Goal: Task Accomplishment & Management: Complete application form

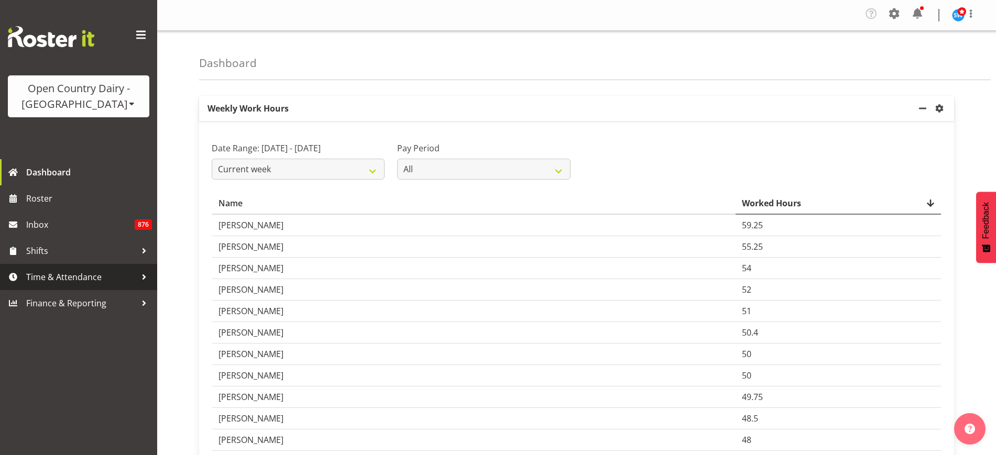
click at [84, 280] on span "Time & Attendance" at bounding box center [81, 277] width 110 height 16
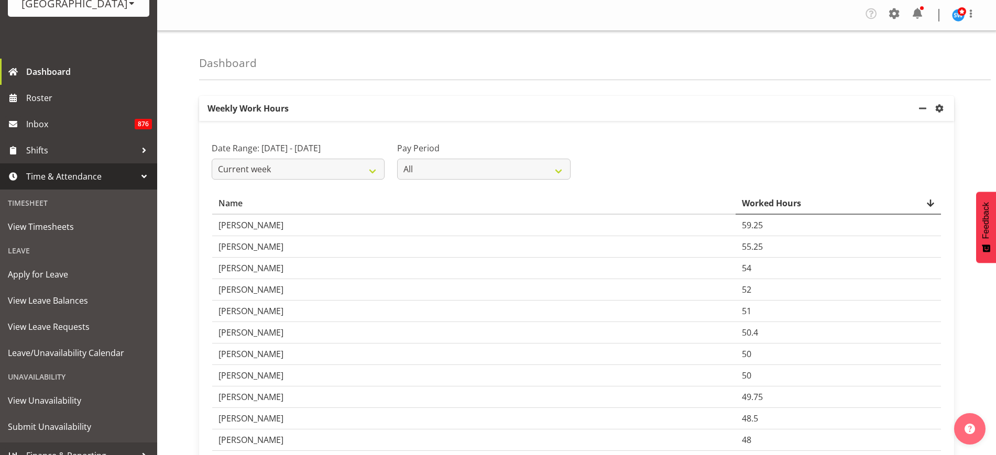
scroll to position [114, 0]
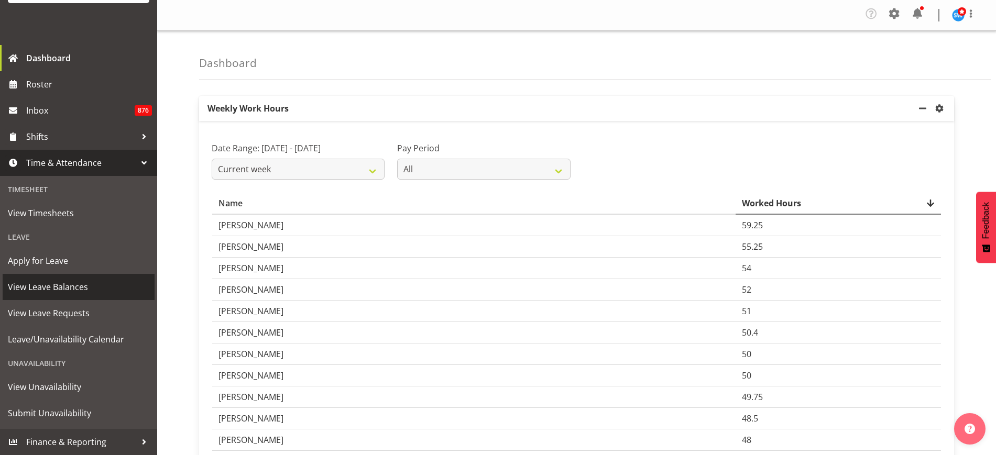
click at [81, 290] on span "View Leave Balances" at bounding box center [78, 287] width 141 height 16
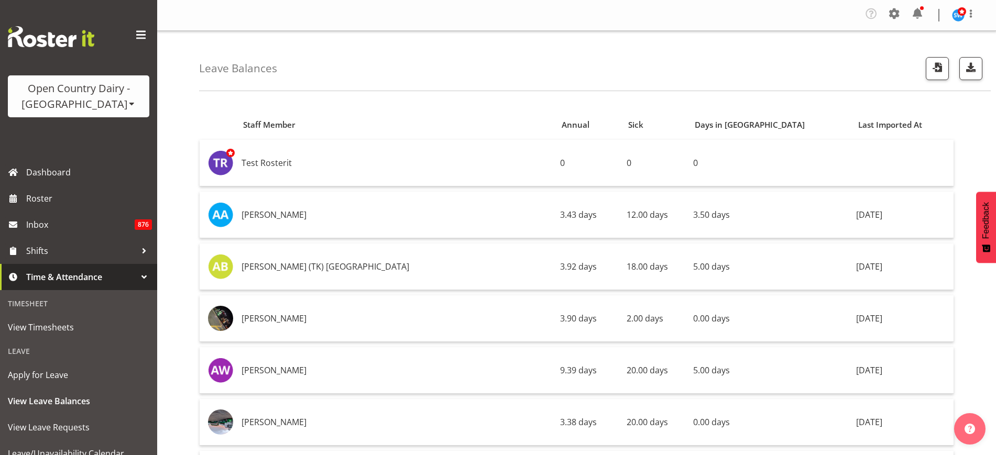
click at [801, 62] on div "Leave Balances" at bounding box center [595, 61] width 792 height 60
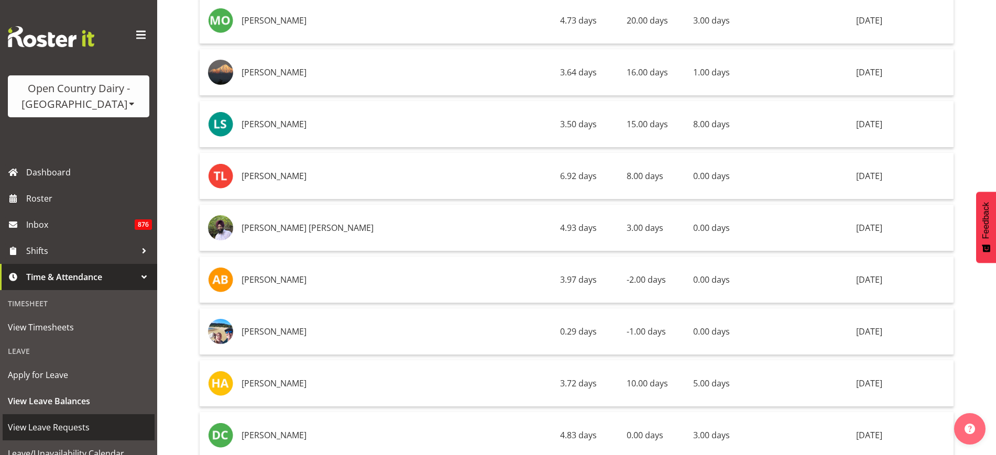
click at [79, 425] on span "View Leave Requests" at bounding box center [78, 428] width 141 height 16
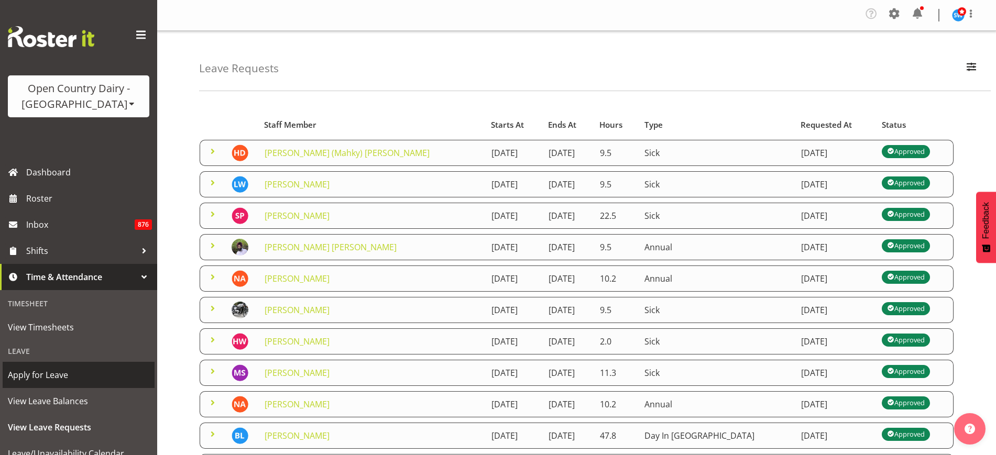
click at [74, 373] on span "Apply for Leave" at bounding box center [78, 375] width 141 height 16
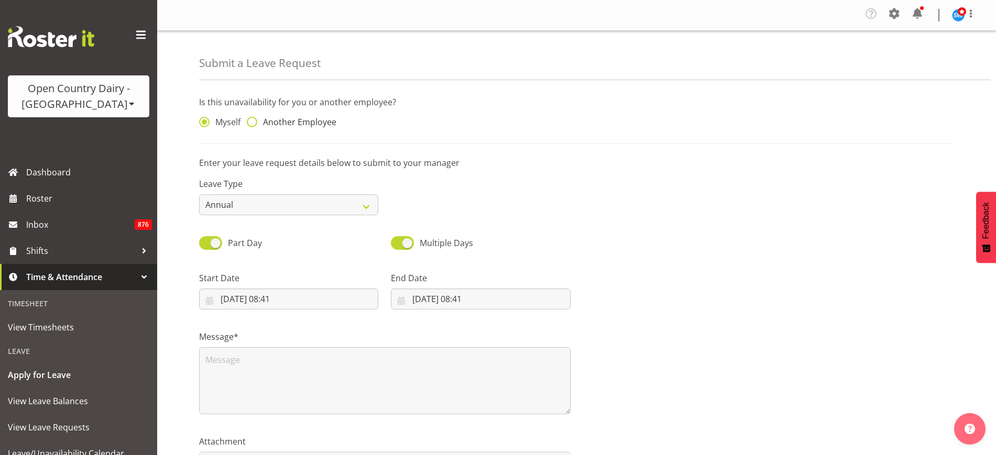
drag, startPoint x: 255, startPoint y: 123, endPoint x: 260, endPoint y: 123, distance: 5.8
click at [259, 123] on label "Another Employee" at bounding box center [292, 122] width 90 height 10
click at [254, 123] on input "Another Employee" at bounding box center [250, 122] width 7 height 7
radio input "true"
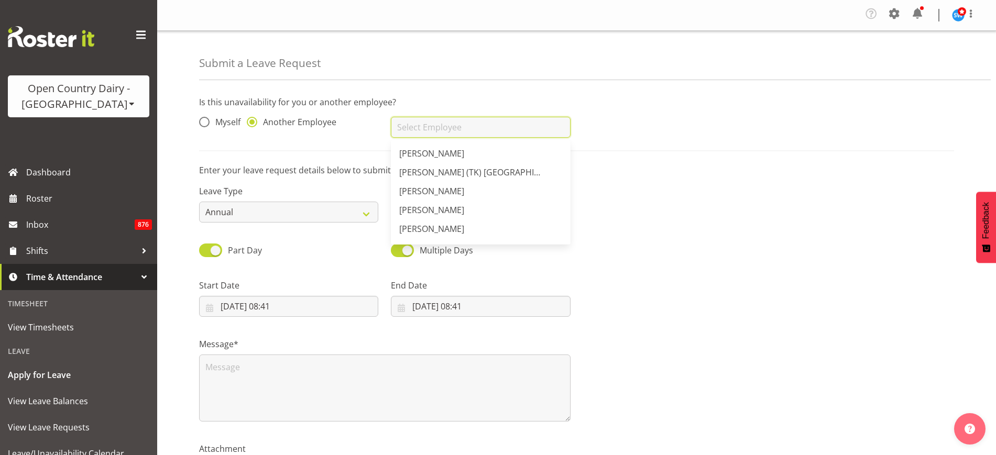
click at [476, 136] on input "text" at bounding box center [480, 127] width 179 height 21
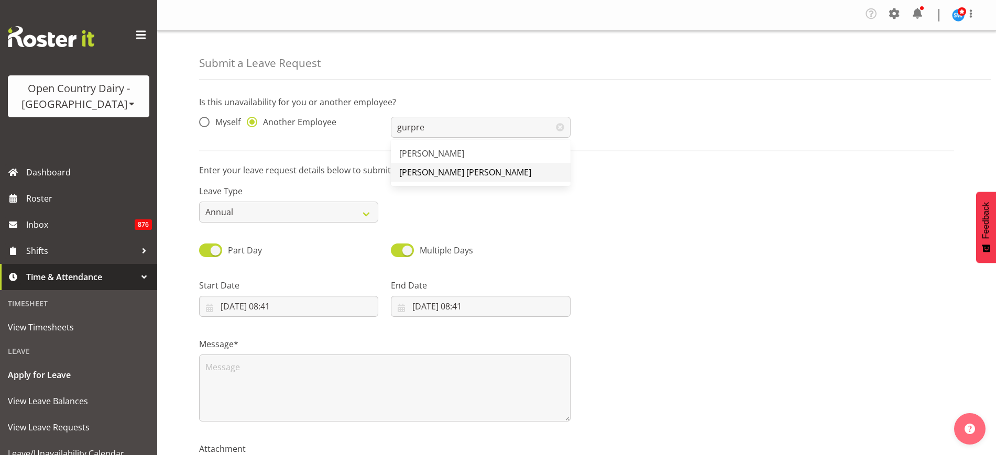
click at [483, 168] on span "[PERSON_NAME] [PERSON_NAME]" at bounding box center [465, 173] width 132 height 12
type input "[PERSON_NAME] [PERSON_NAME]"
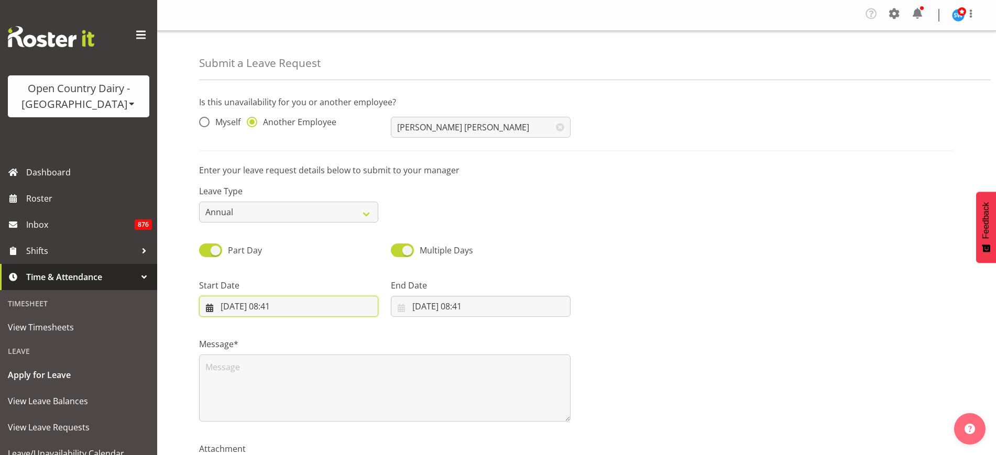
click at [313, 309] on input "06/09/2025, 08:41" at bounding box center [288, 306] width 179 height 21
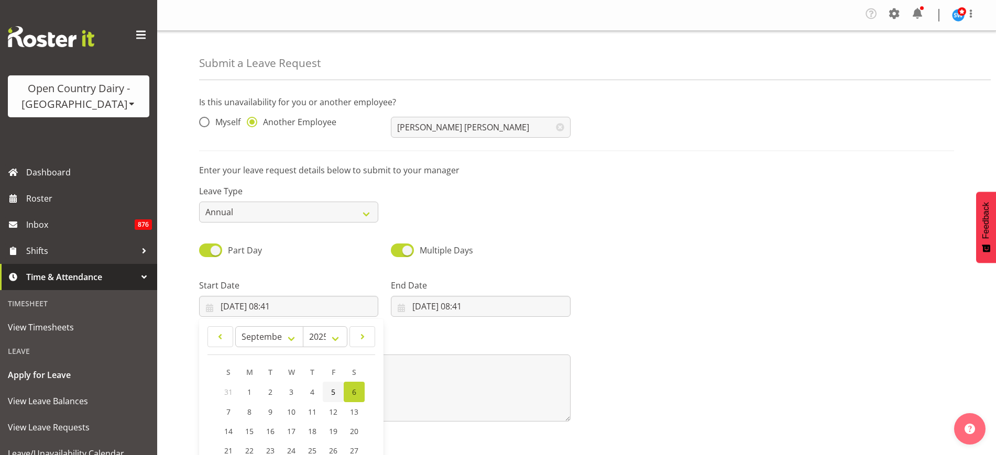
click at [330, 392] on link "5" at bounding box center [333, 392] width 21 height 20
type input "05/09/2025, 08:41"
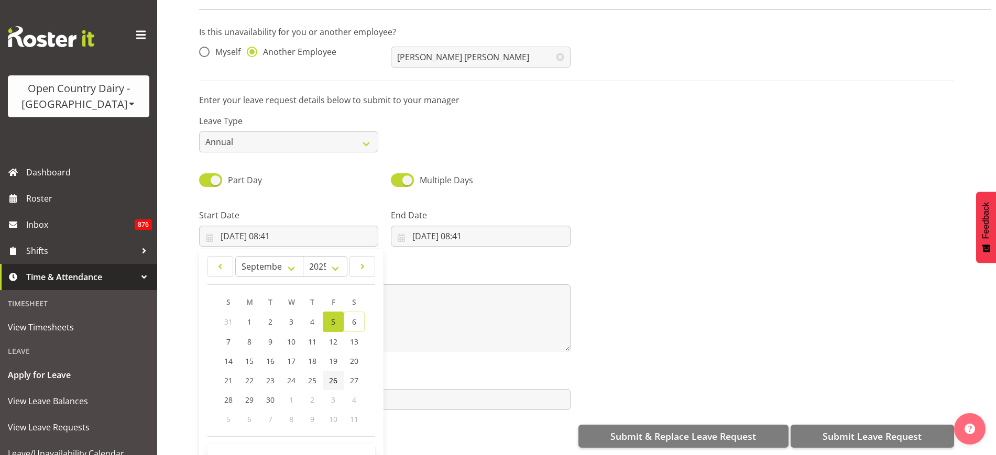
scroll to position [81, 0]
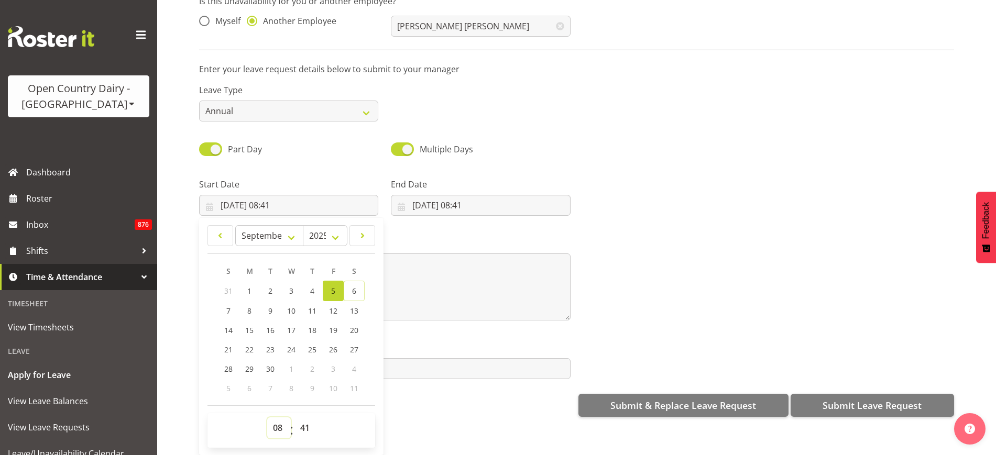
click at [276, 418] on select "00 01 02 03 04 05 06 07 08 09 10 11 12 13 14 15 16 17 18 19 20 21 22 23" at bounding box center [279, 428] width 24 height 21
select select "6"
click at [267, 418] on select "00 01 02 03 04 05 06 07 08 09 10 11 12 13 14 15 16 17 18 19 20 21 22 23" at bounding box center [279, 428] width 24 height 21
type input "05/09/2025, 06:41"
click at [308, 418] on select "00 01 02 03 04 05 06 07 08 09 10 11 12 13 14 15 16 17 18 19 20 21 22 23 24 25 2…" at bounding box center [306, 428] width 24 height 21
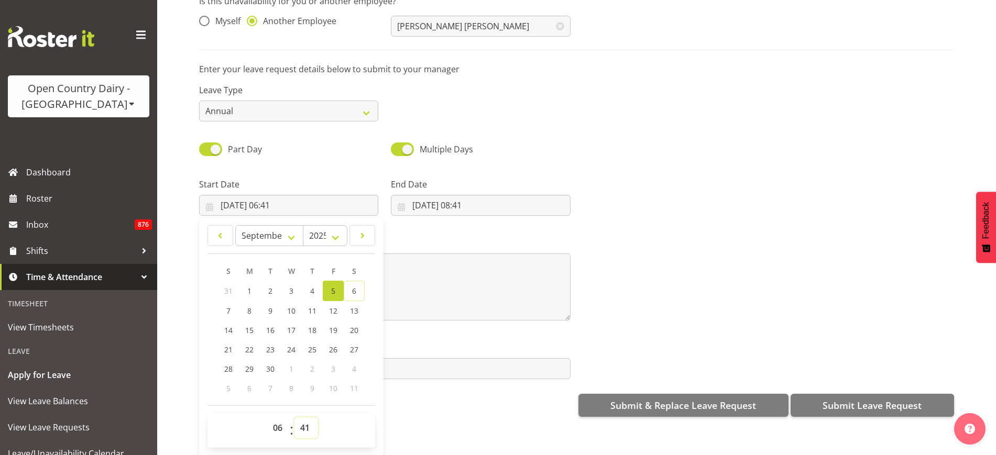
select select "30"
click at [294, 418] on select "00 01 02 03 04 05 06 07 08 09 10 11 12 13 14 15 16 17 18 19 20 21 22 23 24 25 2…" at bounding box center [306, 428] width 24 height 21
type input "05/09/2025, 06:30"
click at [446, 392] on div "Submit & Replace Leave Request Submit Leave Request" at bounding box center [576, 404] width 755 height 25
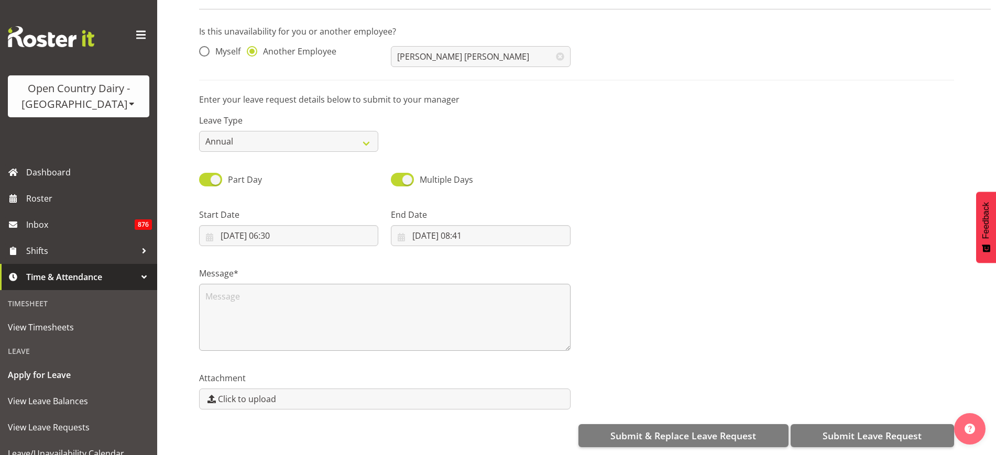
scroll to position [0, 0]
click at [427, 227] on input "06/09/2025, 08:41" at bounding box center [480, 235] width 179 height 21
click at [460, 336] on span "9" at bounding box center [462, 341] width 4 height 10
type input "09/09/2025, 08:41"
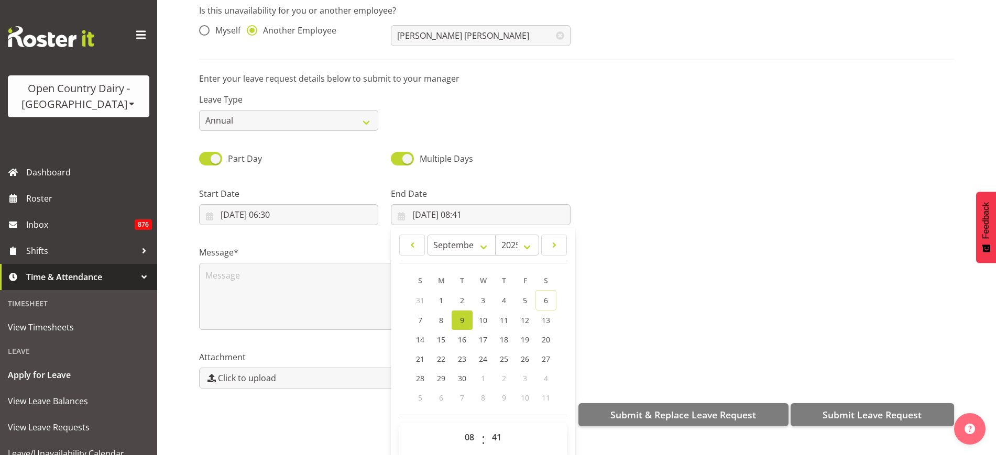
scroll to position [30, 0]
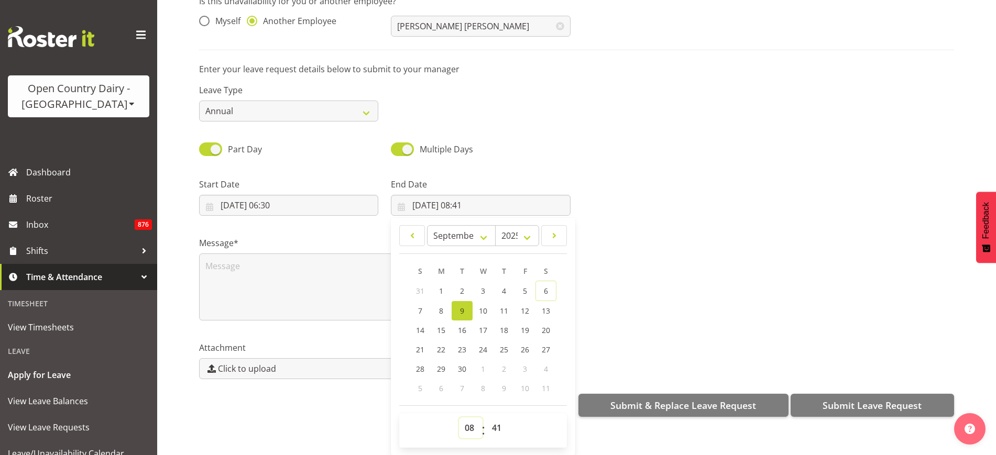
click at [464, 421] on select "00 01 02 03 04 05 06 07 08 09 10 11 12 13 14 15 16 17 18 19 20 21 22 23" at bounding box center [471, 428] width 24 height 21
select select "4"
click at [459, 418] on select "00 01 02 03 04 05 06 07 08 09 10 11 12 13 14 15 16 17 18 19 20 21 22 23" at bounding box center [471, 428] width 24 height 21
type input "09/09/2025, 04:41"
click at [495, 418] on select "00 01 02 03 04 05 06 07 08 09 10 11 12 13 14 15 16 17 18 19 20 21 22 23 24 25 2…" at bounding box center [498, 428] width 24 height 21
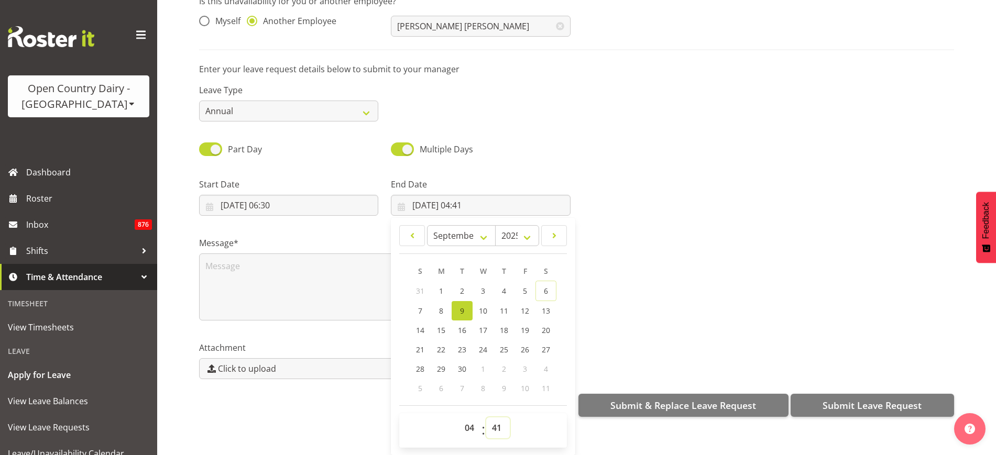
select select "0"
click at [486, 418] on select "00 01 02 03 04 05 06 07 08 09 10 11 12 13 14 15 16 17 18 19 20 21 22 23 24 25 2…" at bounding box center [498, 428] width 24 height 21
type input "09/09/2025, 04:00"
click at [652, 136] on div "Part Day Multiple Days" at bounding box center [576, 146] width 767 height 36
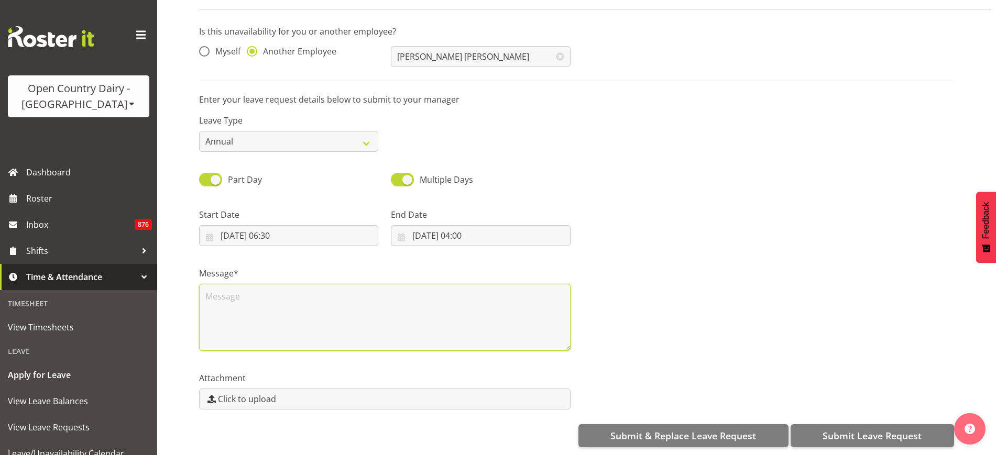
click at [239, 296] on textarea at bounding box center [384, 317] width 371 height 67
click at [294, 293] on textarea "Travel to Indid to" at bounding box center [384, 317] width 371 height 67
type textarea "Travel to India to support unwell Father."
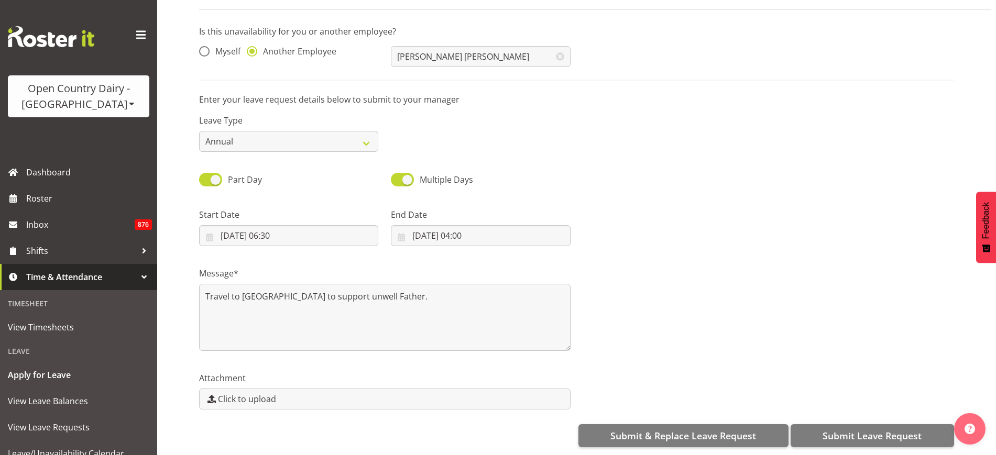
click at [707, 230] on div at bounding box center [769, 223] width 384 height 59
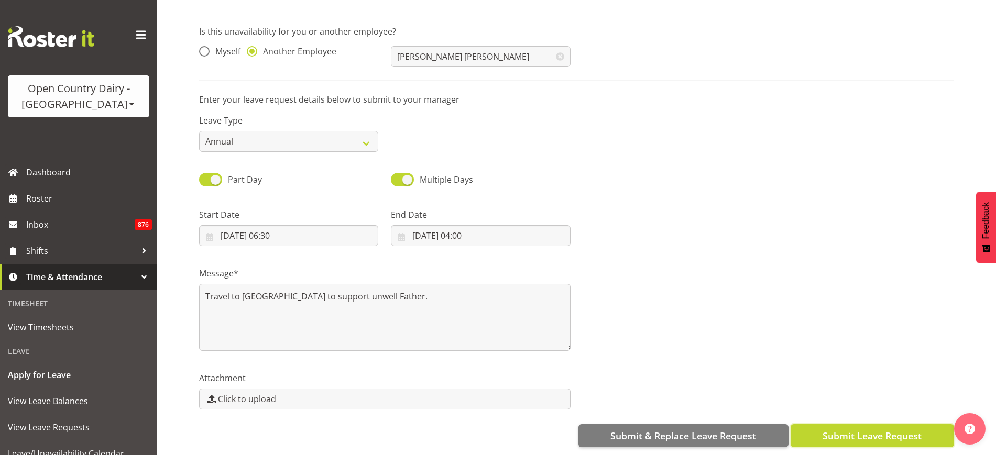
click at [861, 429] on span "Submit Leave Request" at bounding box center [871, 436] width 99 height 14
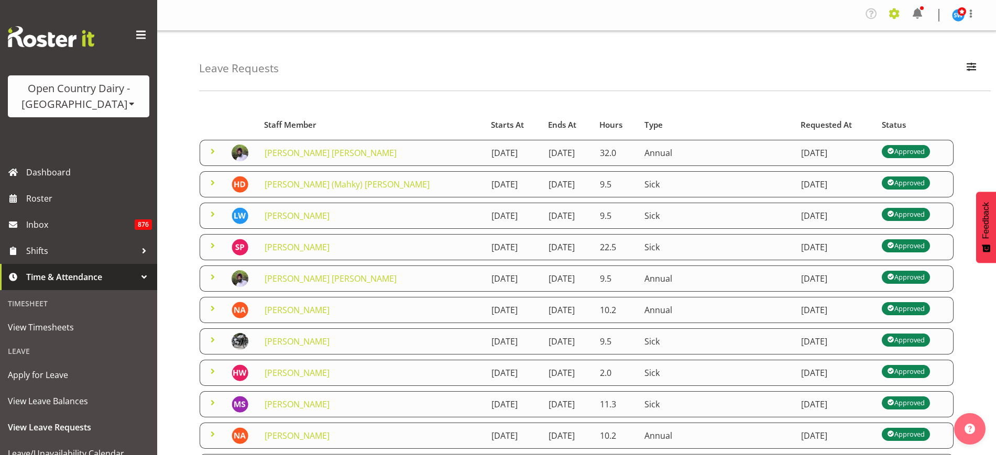
click at [891, 12] on span at bounding box center [894, 13] width 17 height 17
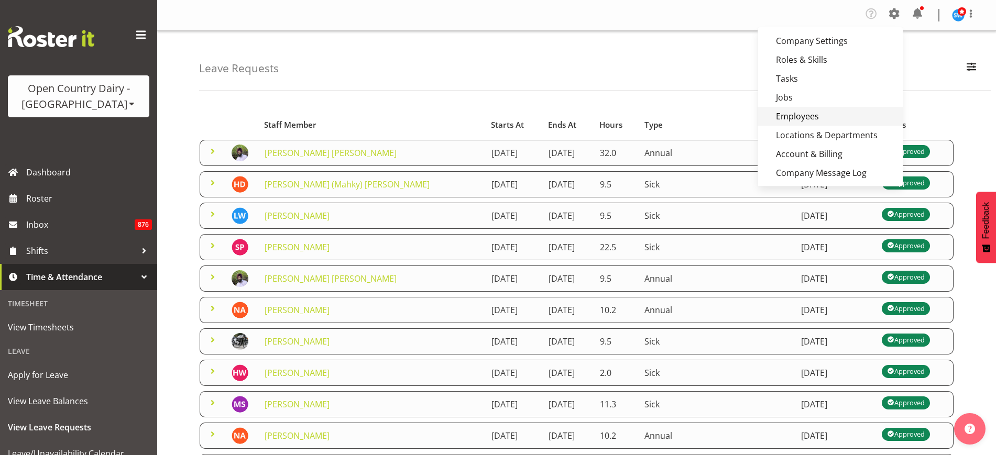
click at [848, 117] on link "Employees" at bounding box center [829, 116] width 145 height 19
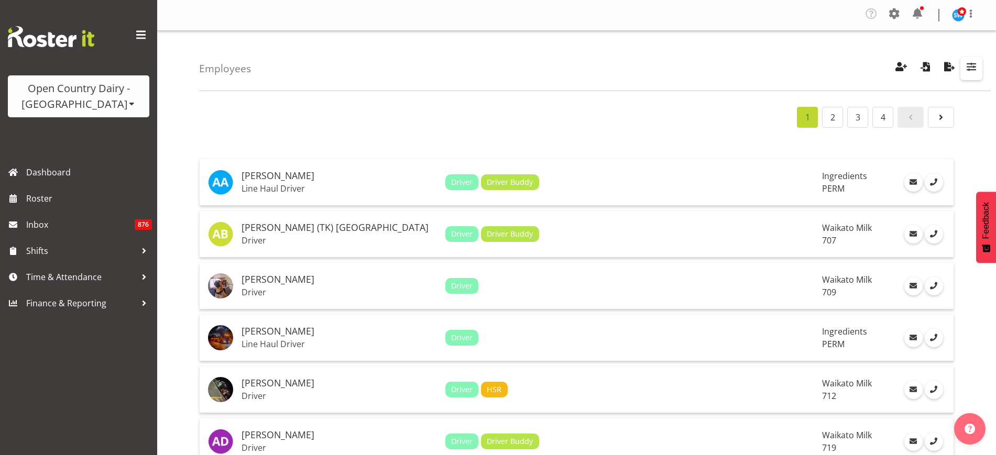
click at [975, 71] on span "button" at bounding box center [971, 67] width 14 height 14
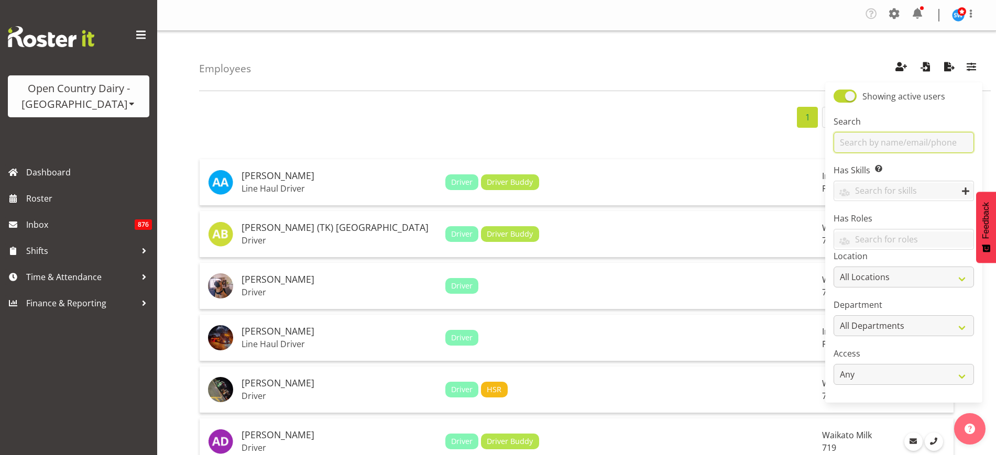
click at [898, 146] on input "text" at bounding box center [903, 142] width 140 height 21
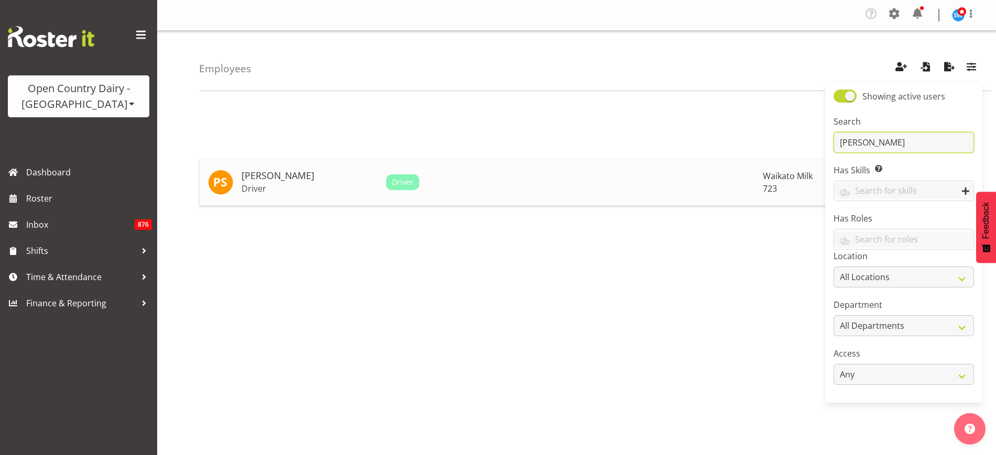
type input "prabhjot"
click at [260, 171] on h5 "[PERSON_NAME]" at bounding box center [309, 176] width 136 height 10
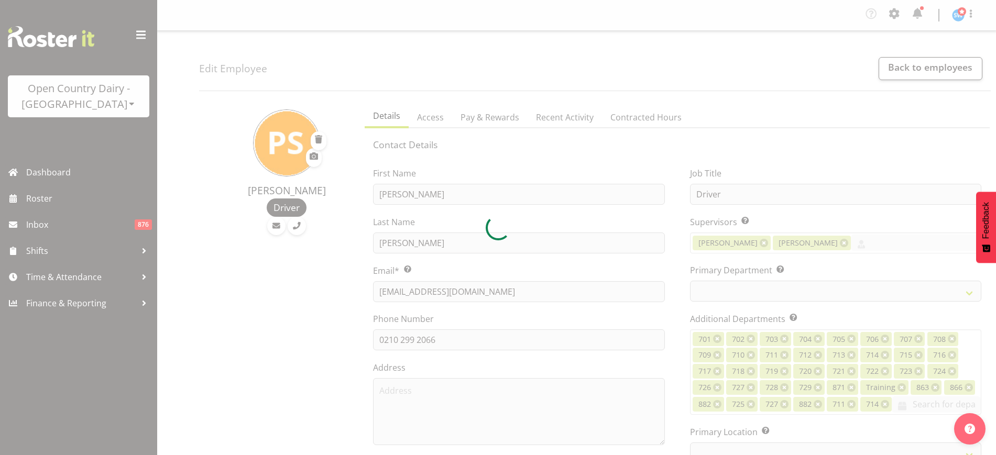
select select "TimelineWeek"
select select
select select "1054"
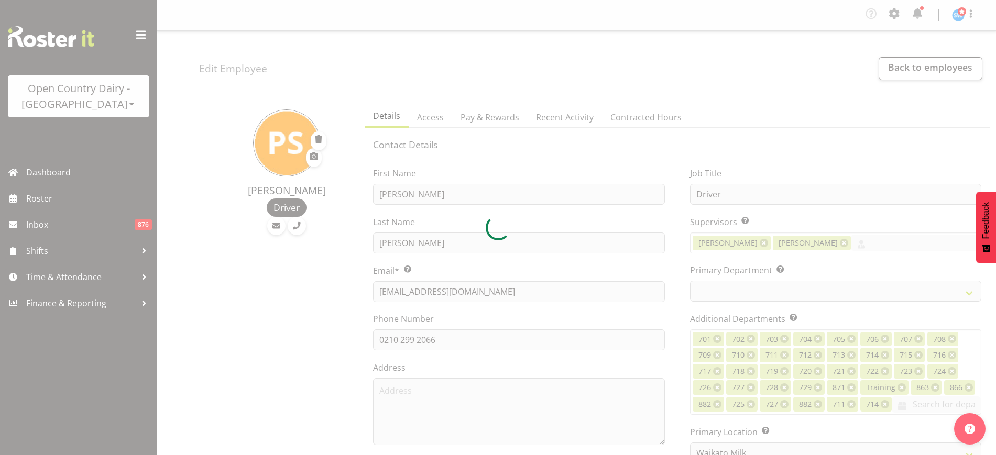
select select "819"
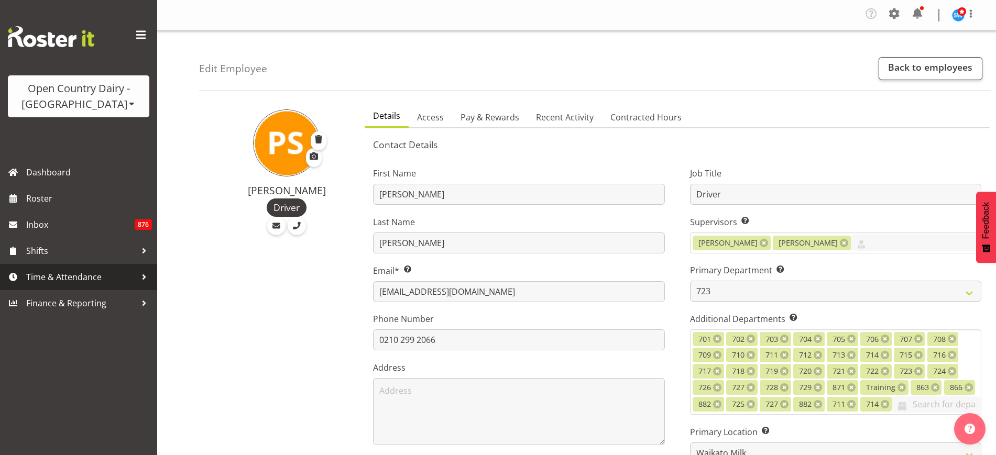
click at [93, 276] on span "Time & Attendance" at bounding box center [81, 277] width 110 height 16
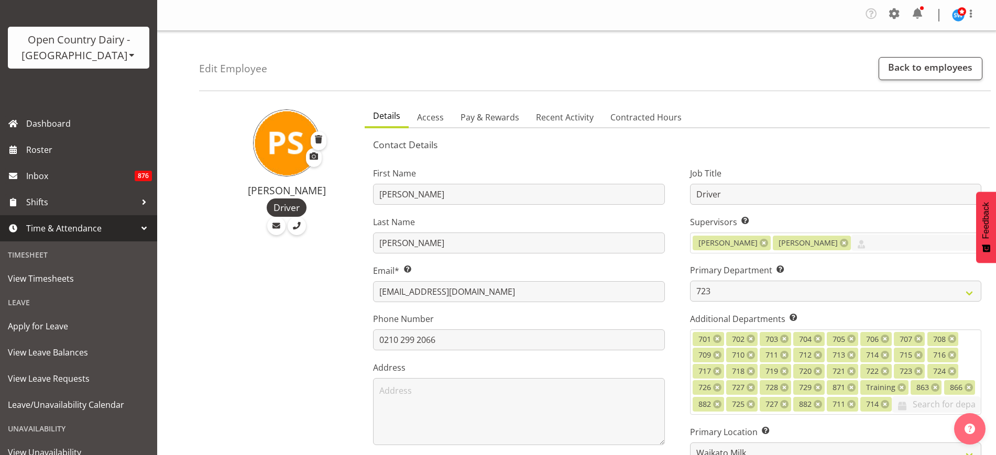
scroll to position [114, 0]
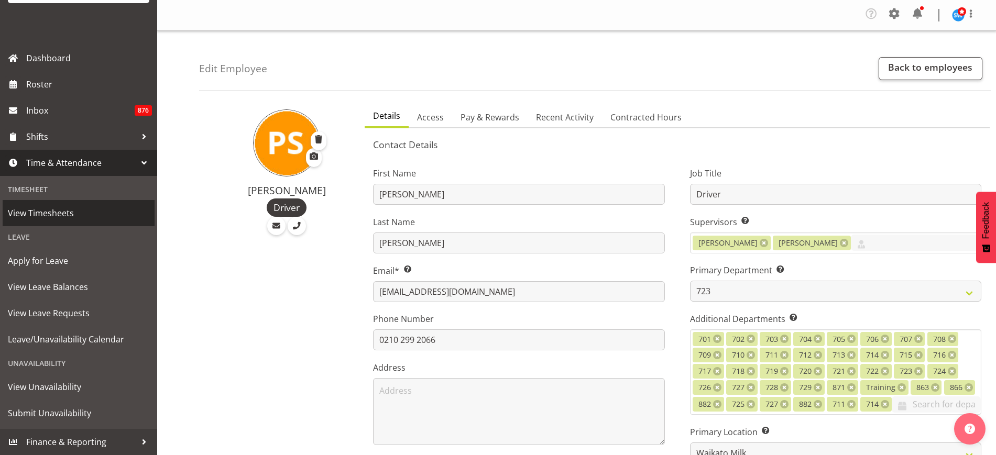
click at [71, 212] on span "View Timesheets" at bounding box center [78, 213] width 141 height 16
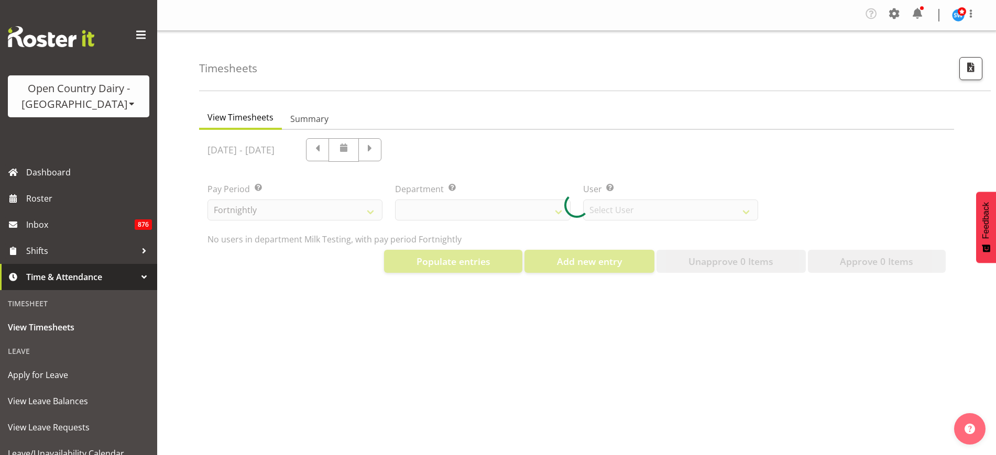
select select "733"
select select "7414"
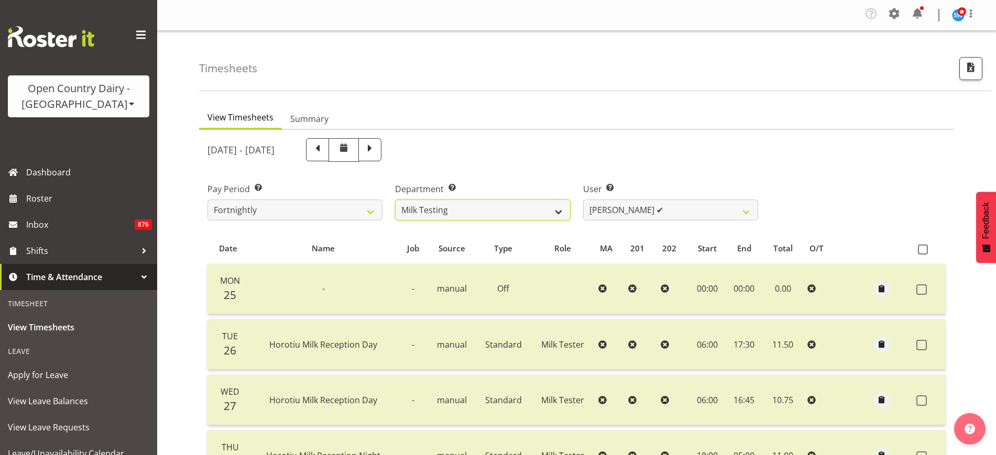
click at [561, 213] on select "701 702 703 704 705 706 707 708 709 710 711 712 713 714 715 716 717 718 719 720" at bounding box center [482, 210] width 175 height 21
select select "819"
click at [395, 200] on select "701 702 703 704 705 706 707 708 709 710 711 712 713 714 715 716 717 718 719 720" at bounding box center [482, 210] width 175 height 21
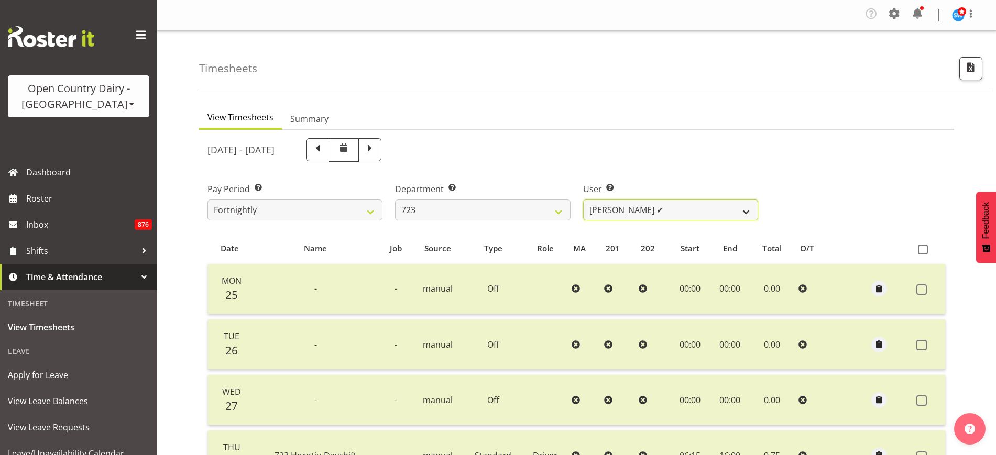
click at [723, 211] on select "[PERSON_NAME] ✔ [PERSON_NAME] ✔ [PERSON_NAME] ✔ [PERSON_NAME] ✔" at bounding box center [670, 210] width 175 height 21
select select "10999"
click at [583, 200] on select "[PERSON_NAME] ✔ [PERSON_NAME] ✔ [PERSON_NAME] ✔ [PERSON_NAME] ✔" at bounding box center [670, 210] width 175 height 21
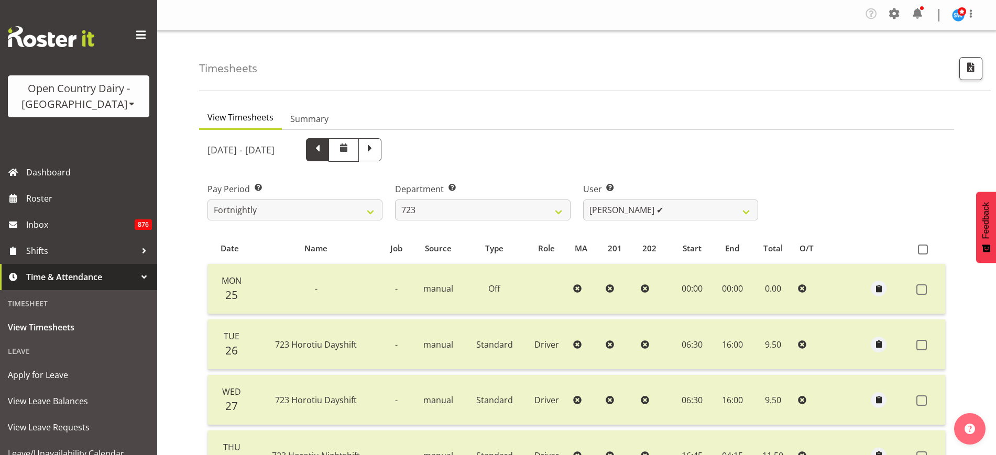
click at [324, 146] on span at bounding box center [318, 149] width 14 height 14
select select
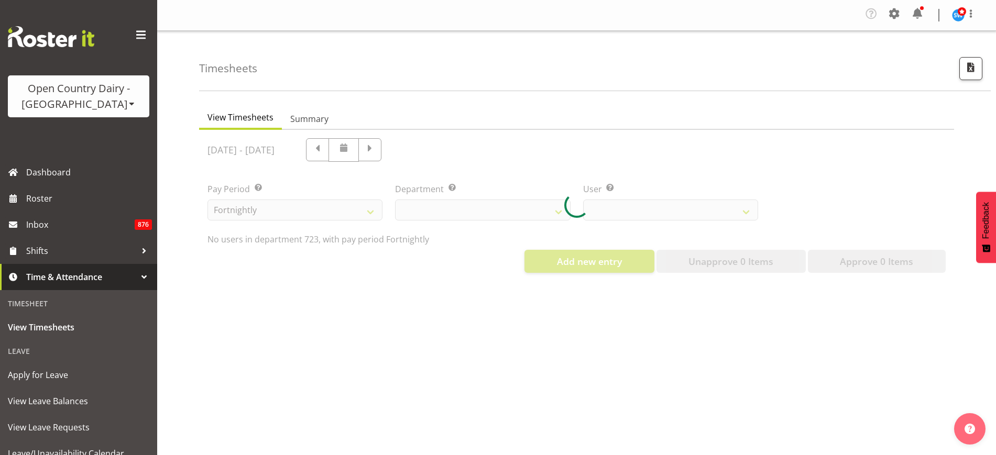
select select "819"
select select "10999"
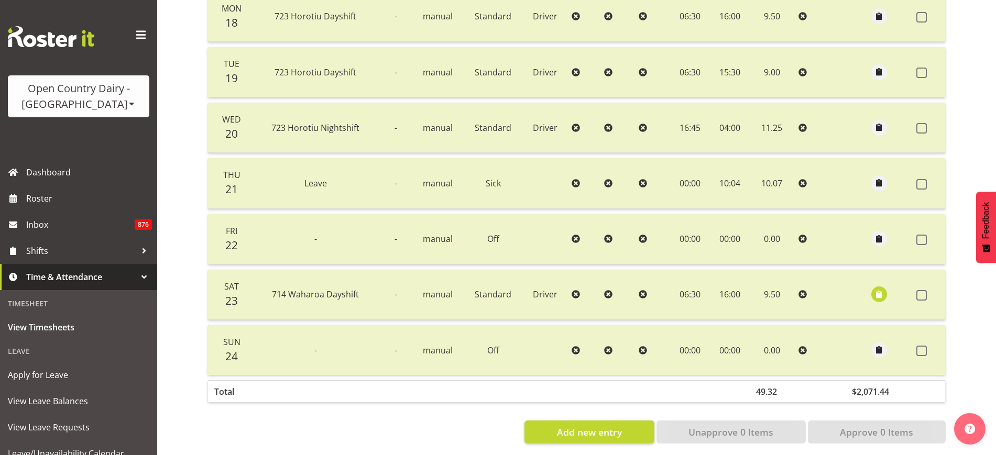
scroll to position [287, 0]
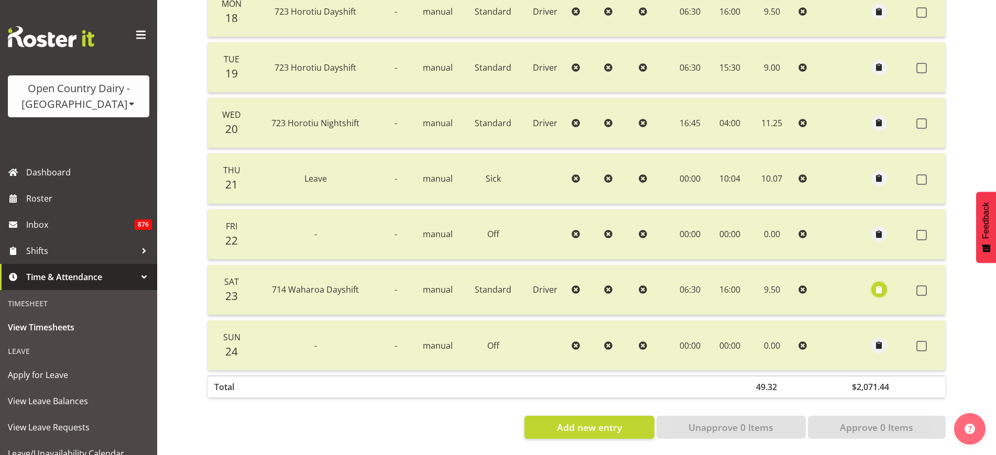
click at [879, 284] on span "button" at bounding box center [879, 290] width 12 height 12
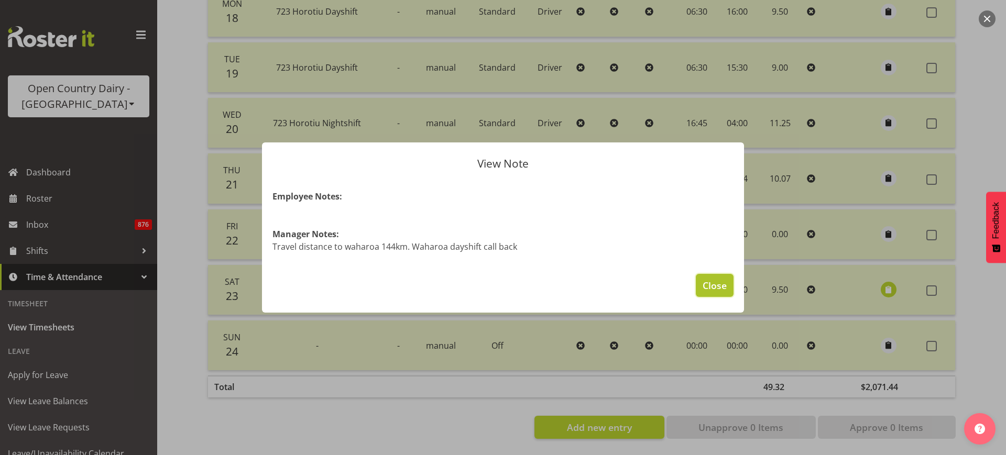
click at [722, 288] on span "Close" at bounding box center [714, 286] width 24 height 14
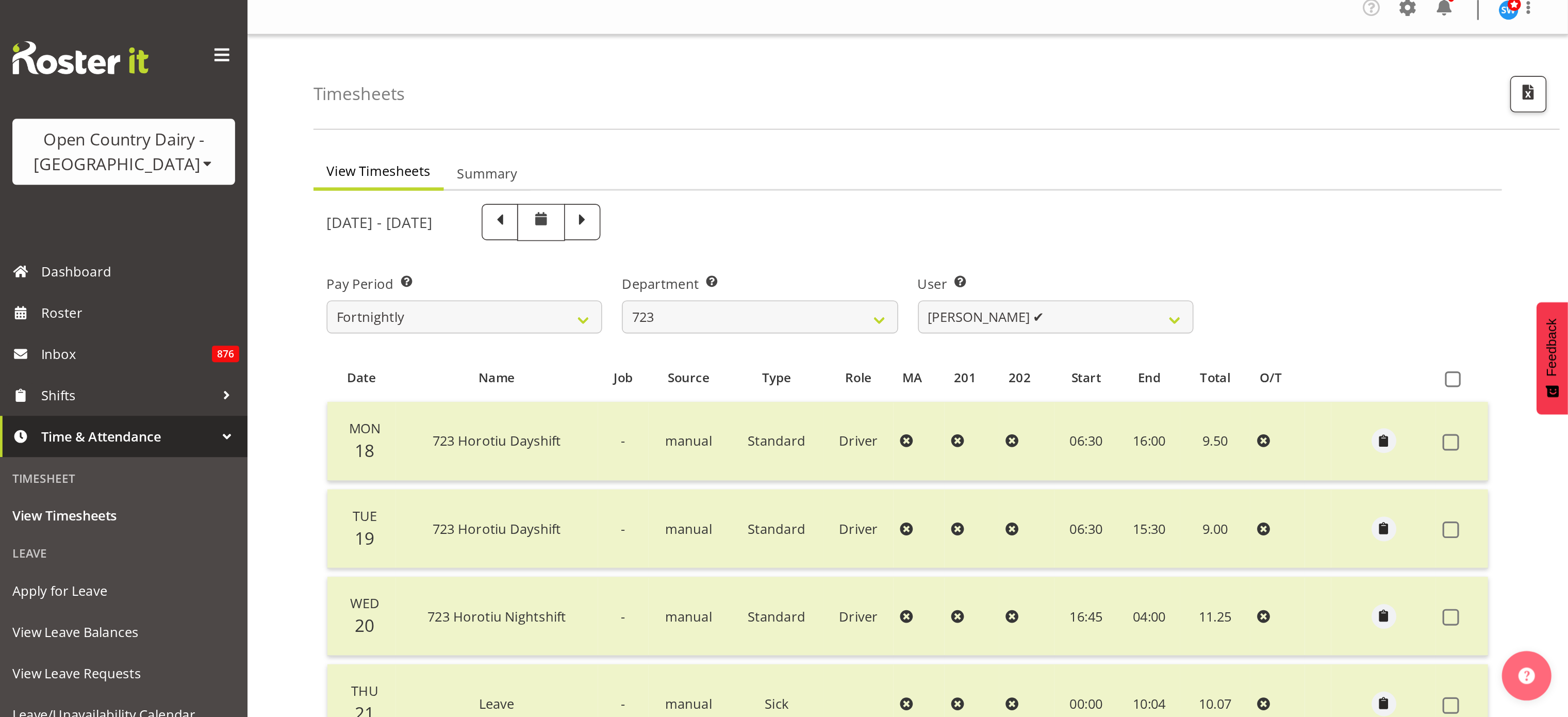
scroll to position [0, 0]
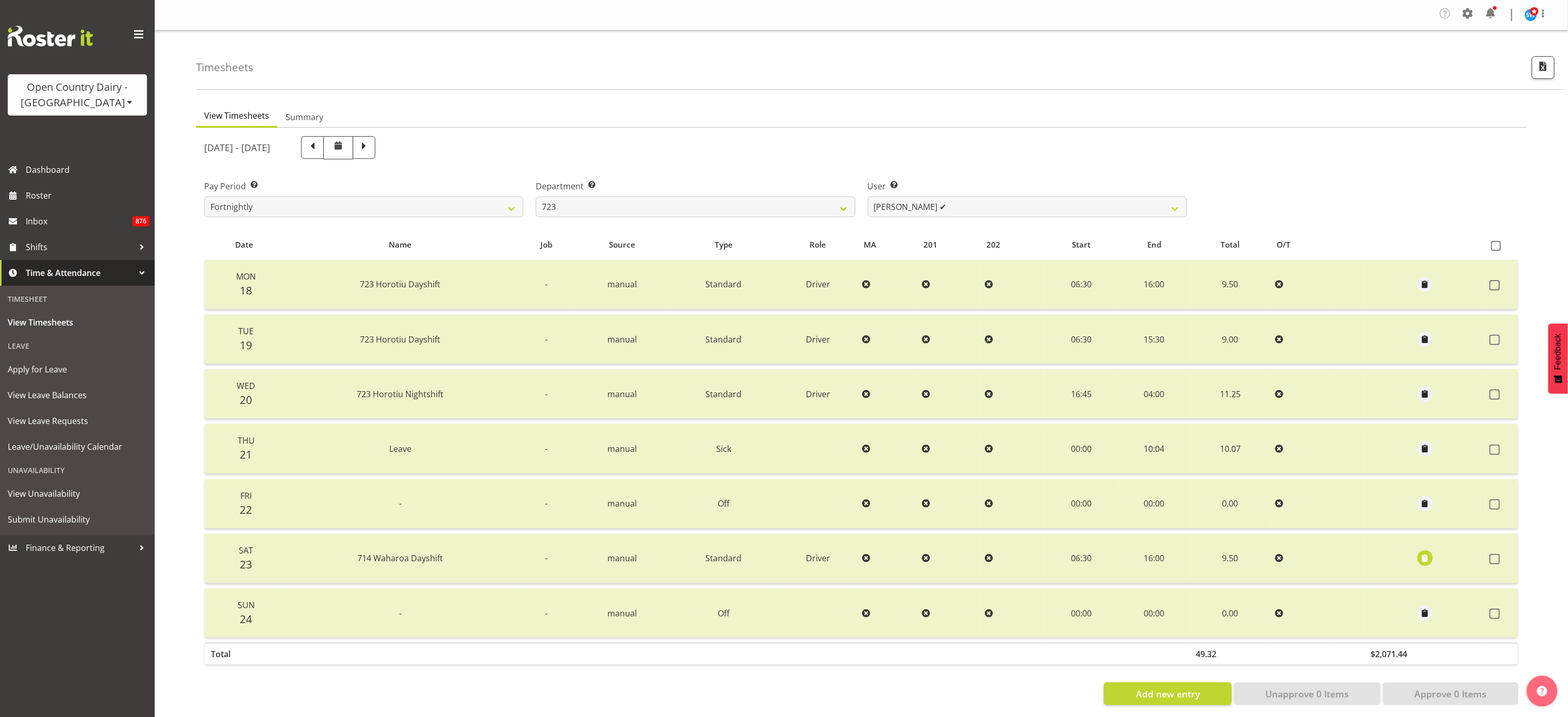
drag, startPoint x: 950, startPoint y: 0, endPoint x: 1189, endPoint y: 138, distance: 276.0
click at [979, 138] on div "[DATE] - [DATE]" at bounding box center [695, 148] width 995 height 35
click at [273, 448] on td "Sat 23" at bounding box center [244, 558] width 79 height 49
